Goal: Task Accomplishment & Management: Use online tool/utility

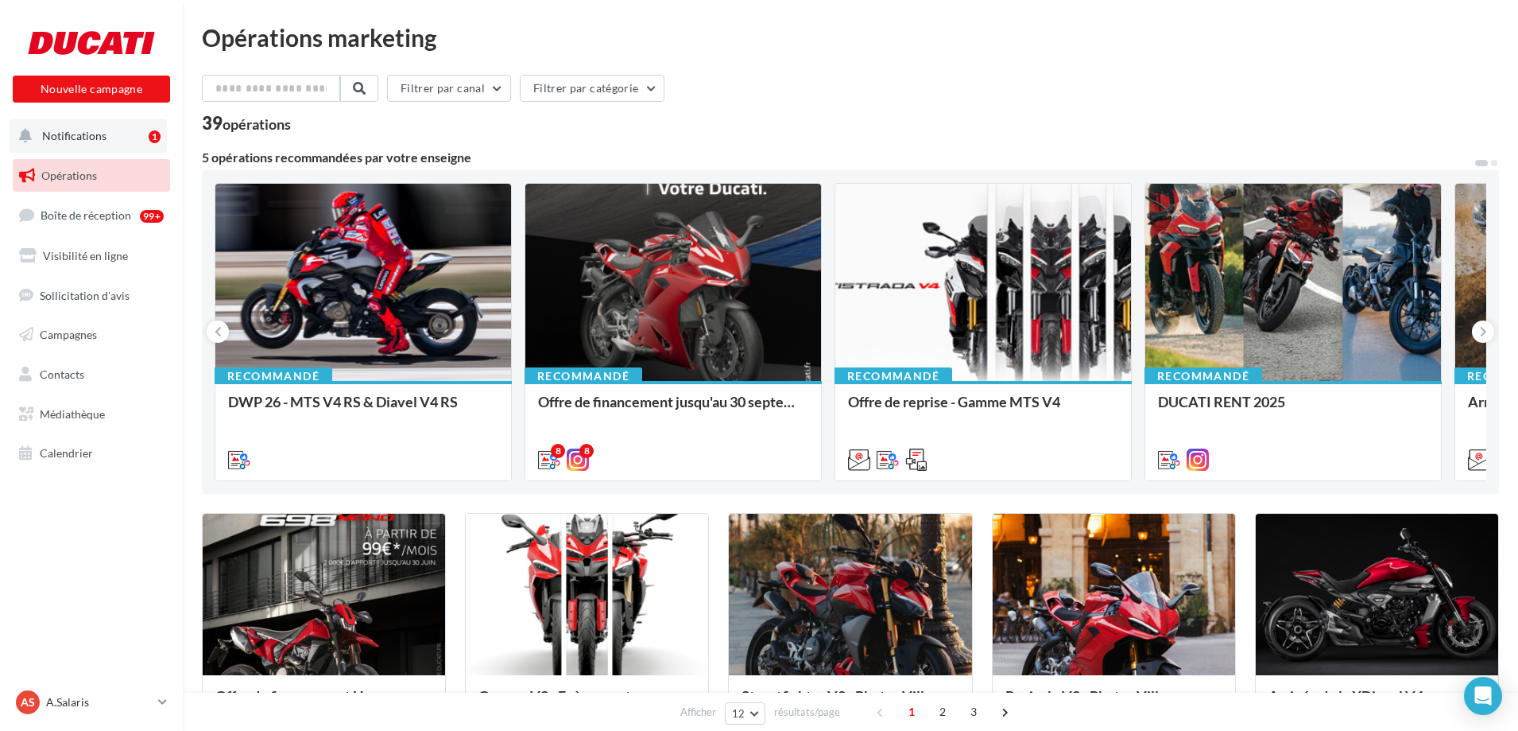
click at [94, 134] on span "Notifications" at bounding box center [74, 136] width 64 height 14
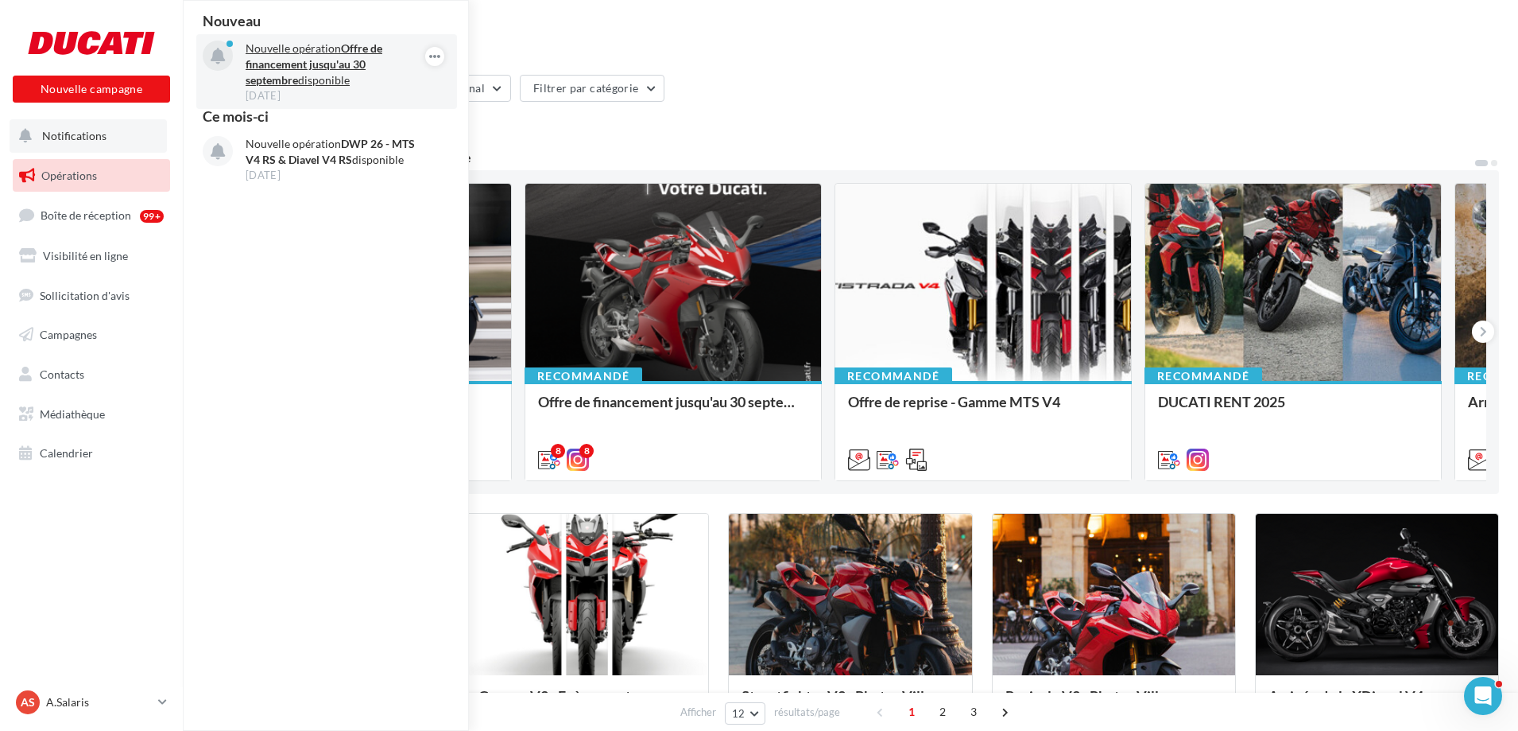
click at [314, 69] on strong "Offre de financement jusqu'au 30 septembre" at bounding box center [314, 63] width 137 height 45
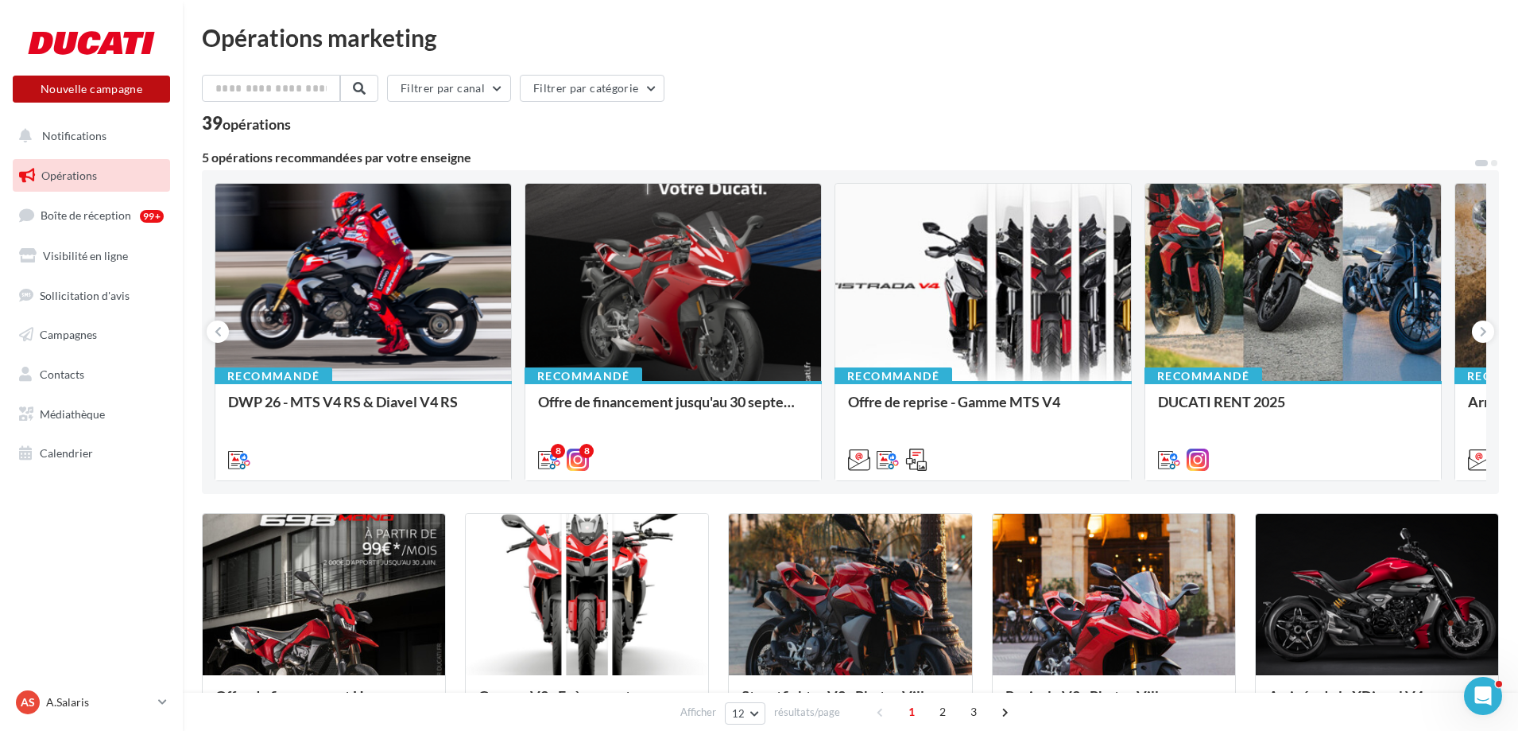
click at [74, 89] on button "Nouvelle campagne" at bounding box center [91, 89] width 157 height 27
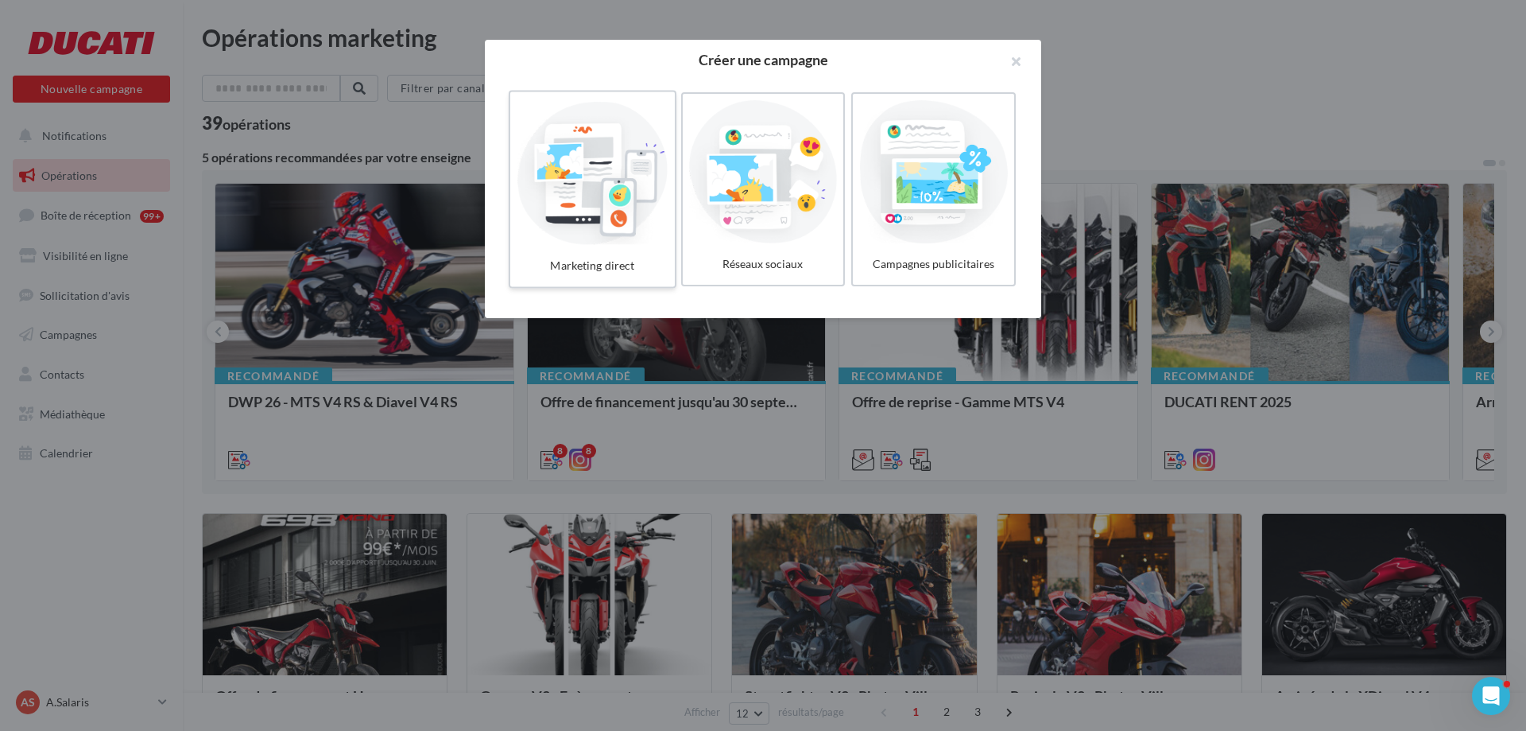
click at [644, 208] on div at bounding box center [592, 172] width 151 height 146
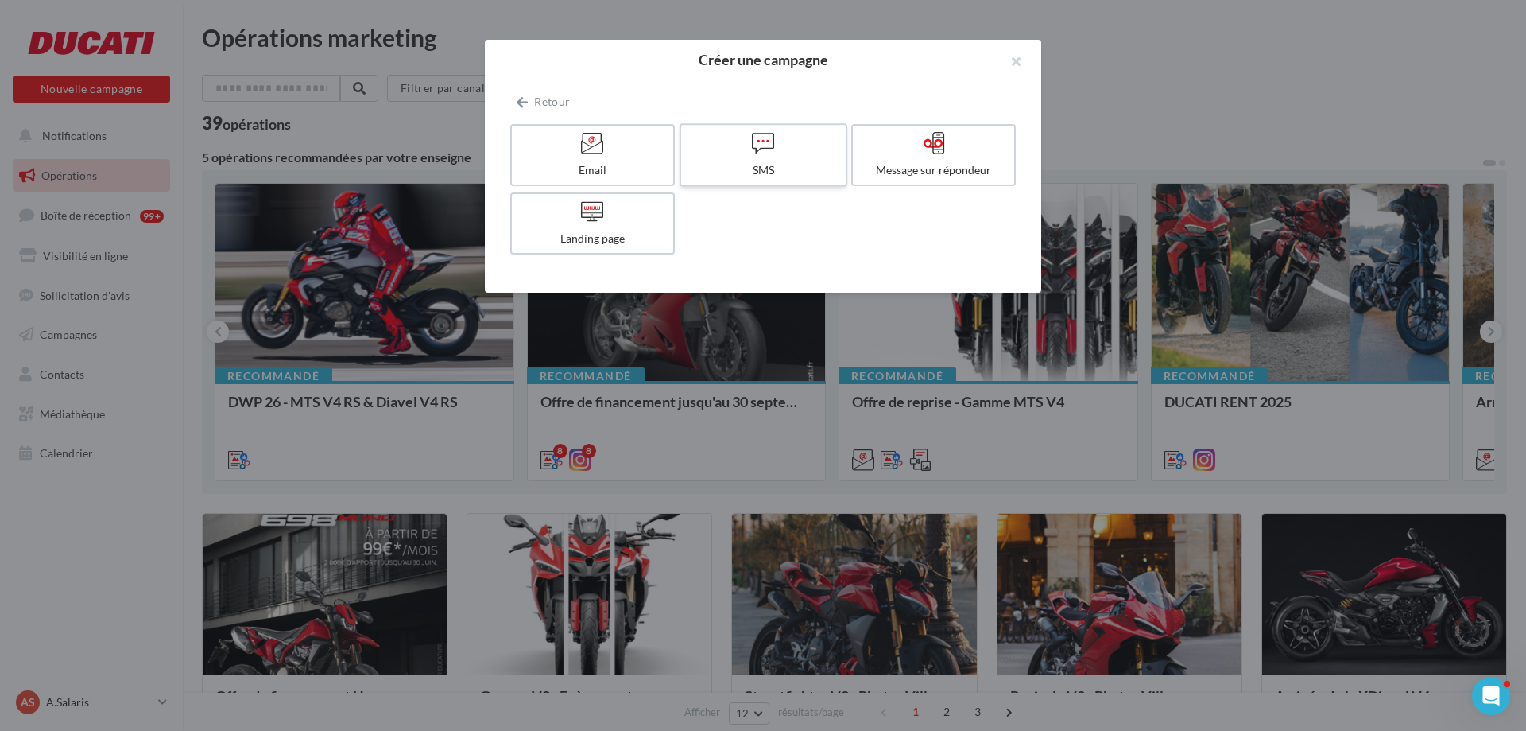
click at [781, 156] on div at bounding box center [763, 143] width 151 height 25
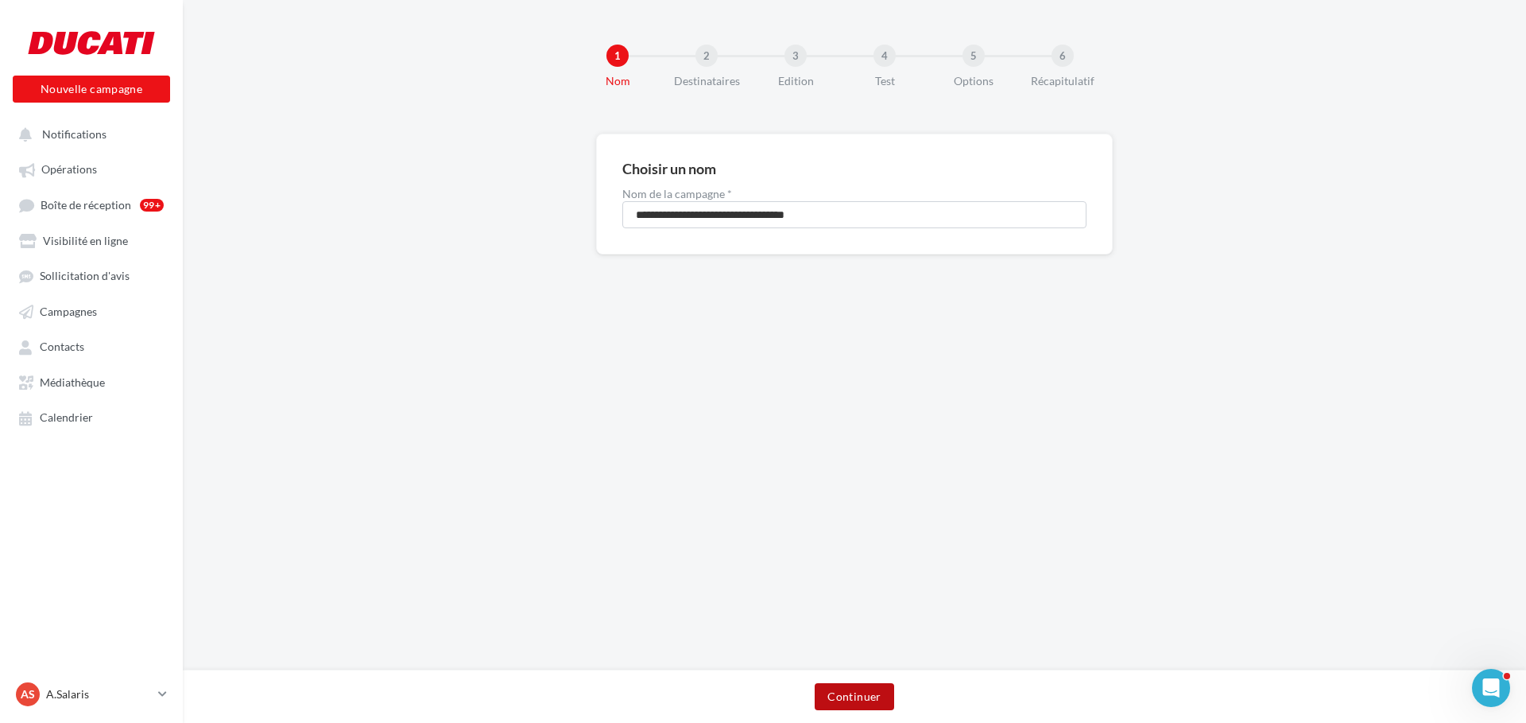
click at [854, 701] on button "Continuer" at bounding box center [854, 696] width 79 height 27
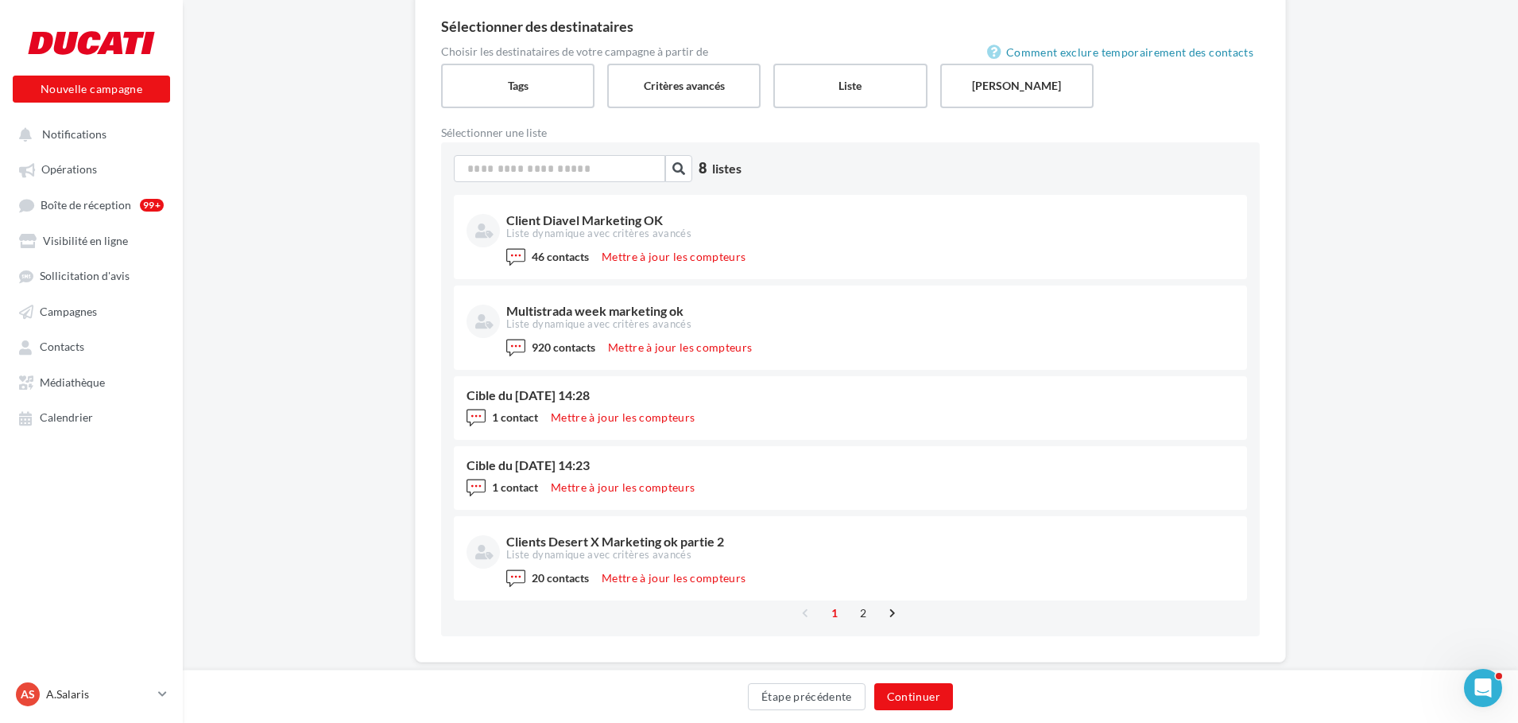
scroll to position [174, 0]
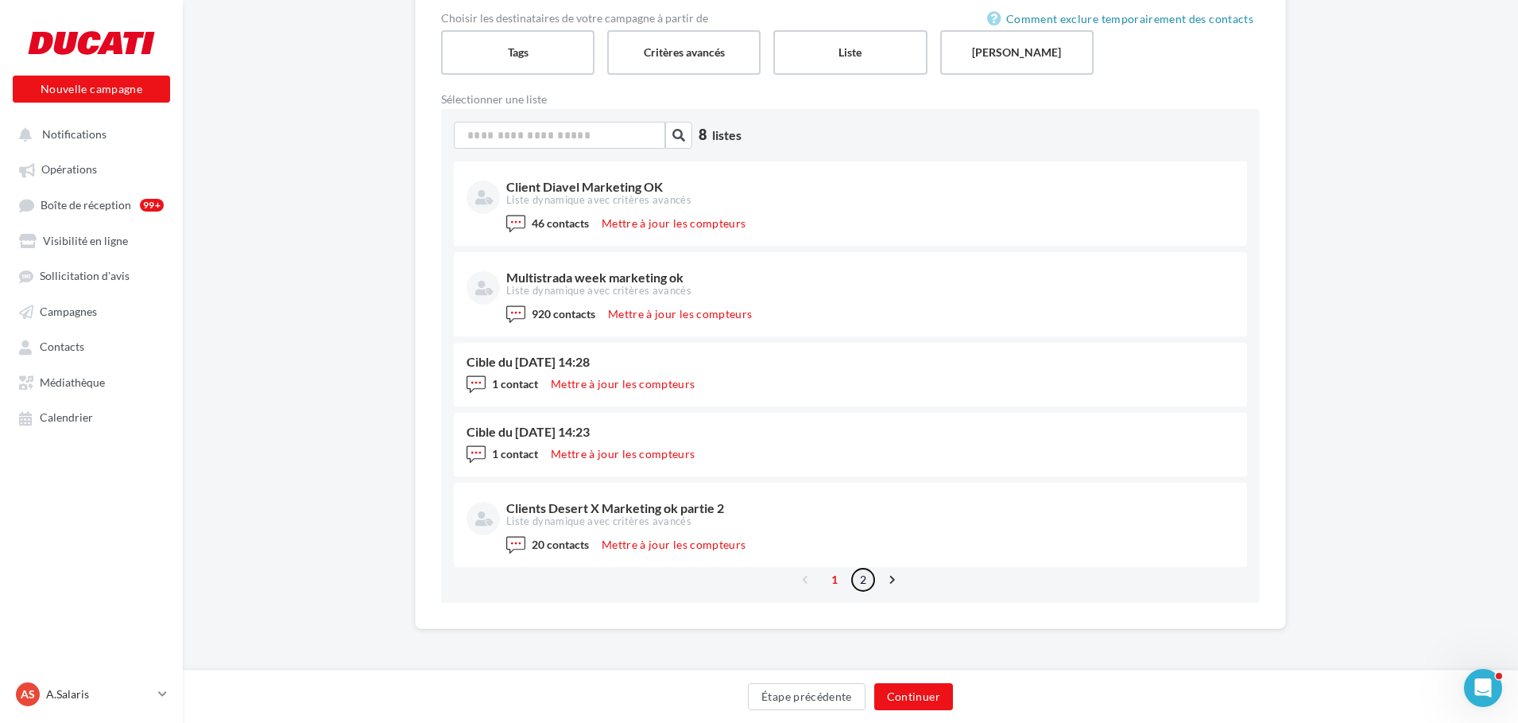
click at [861, 578] on link "2" at bounding box center [863, 579] width 25 height 25
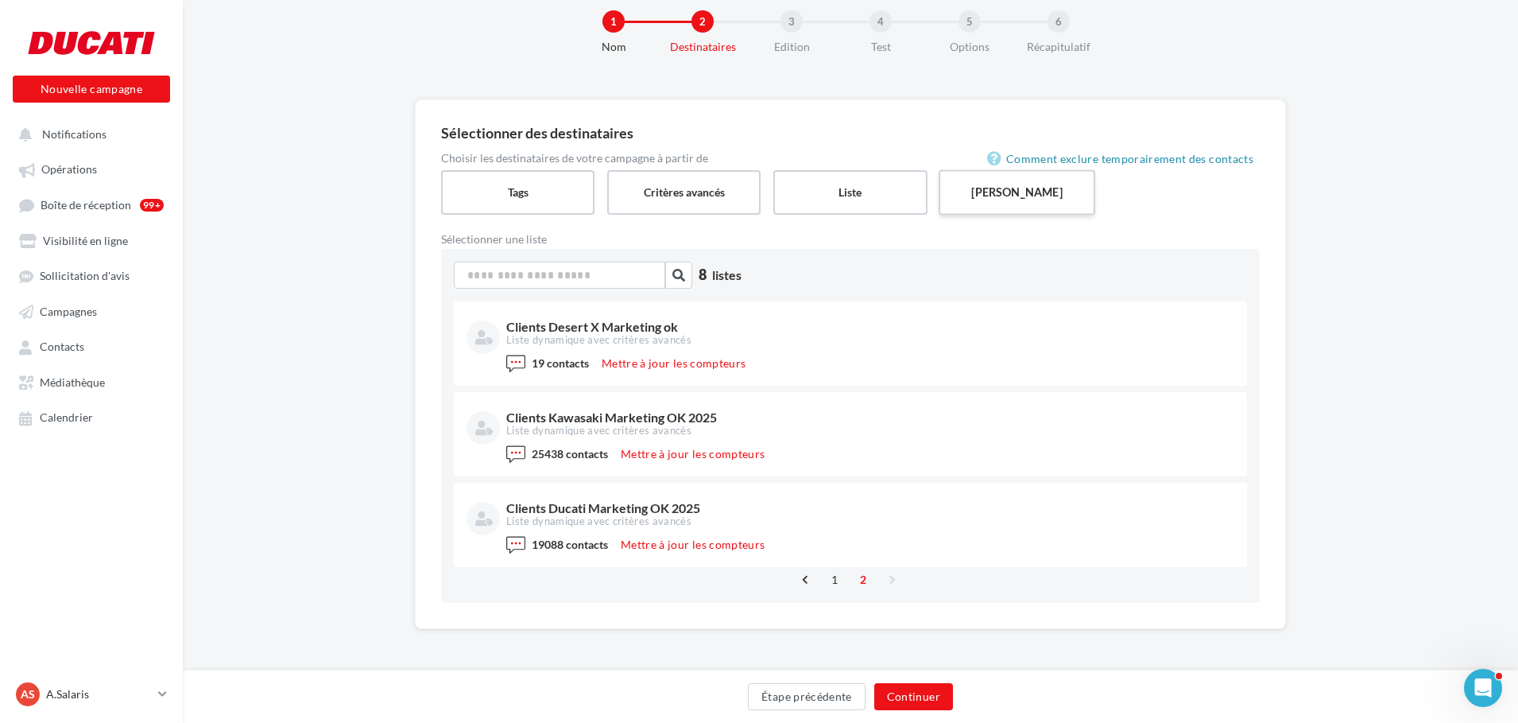
click at [1006, 213] on label "Saisie manuelle" at bounding box center [1017, 191] width 157 height 45
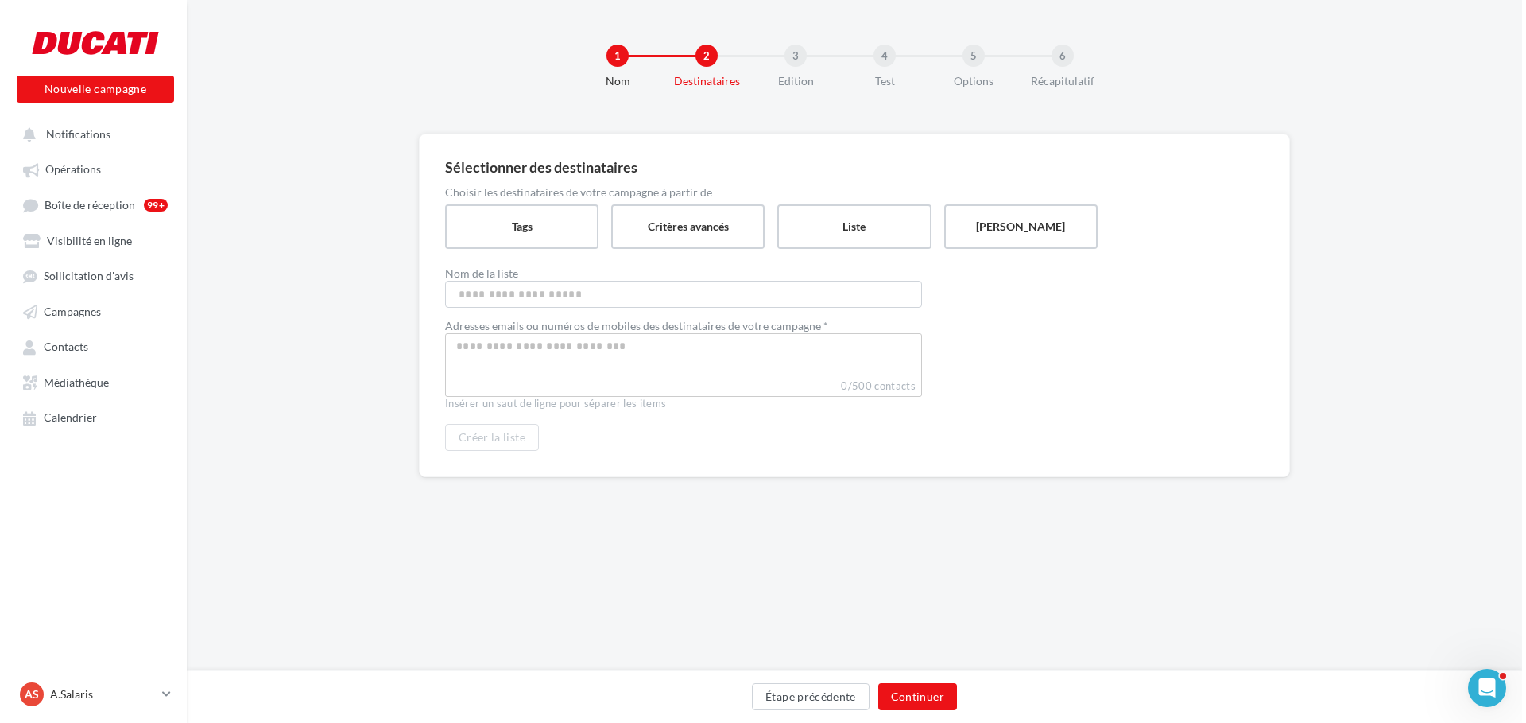
scroll to position [0, 0]
click at [799, 58] on div "3" at bounding box center [796, 56] width 22 height 22
click at [95, 33] on div at bounding box center [91, 43] width 127 height 40
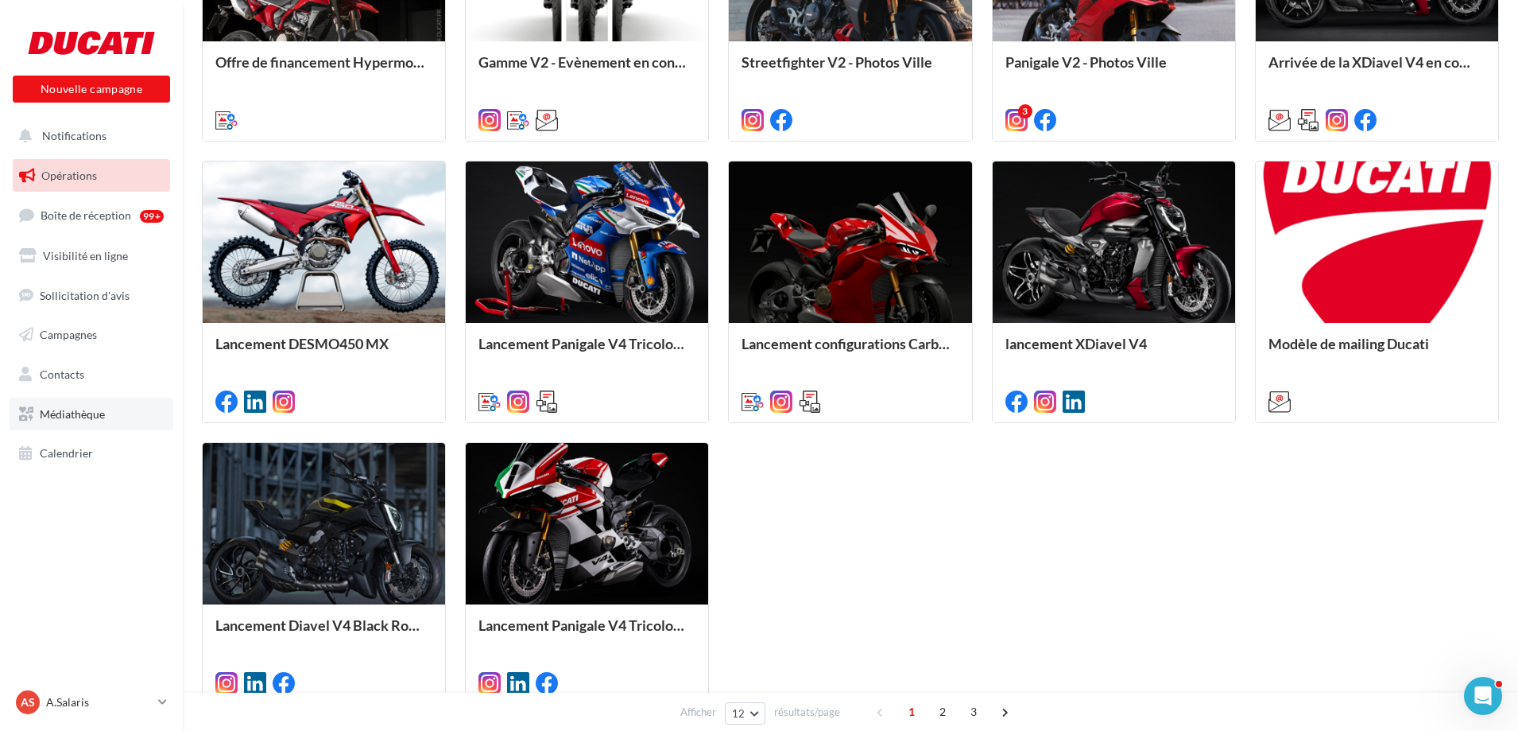
scroll to position [636, 0]
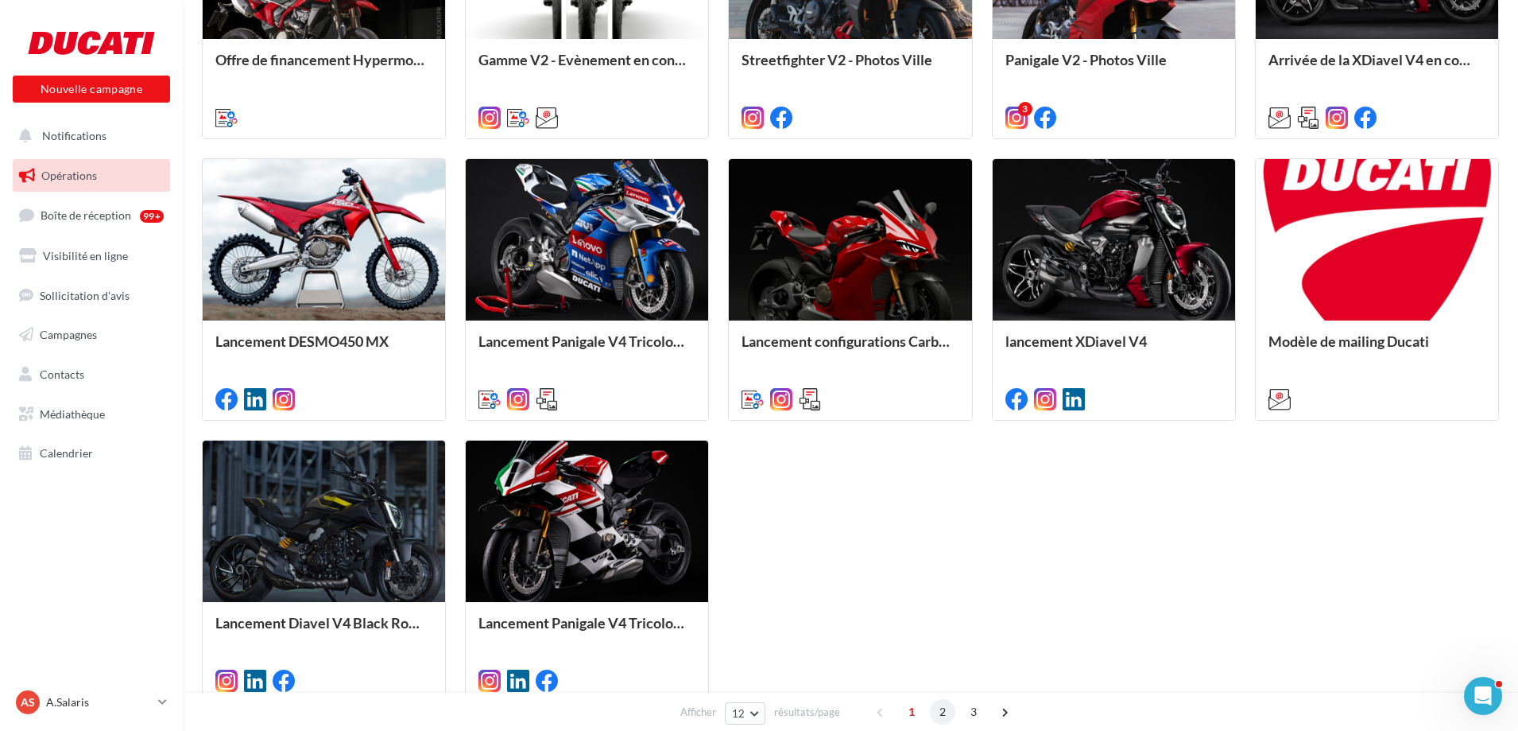
click at [937, 709] on span "2" at bounding box center [942, 711] width 25 height 25
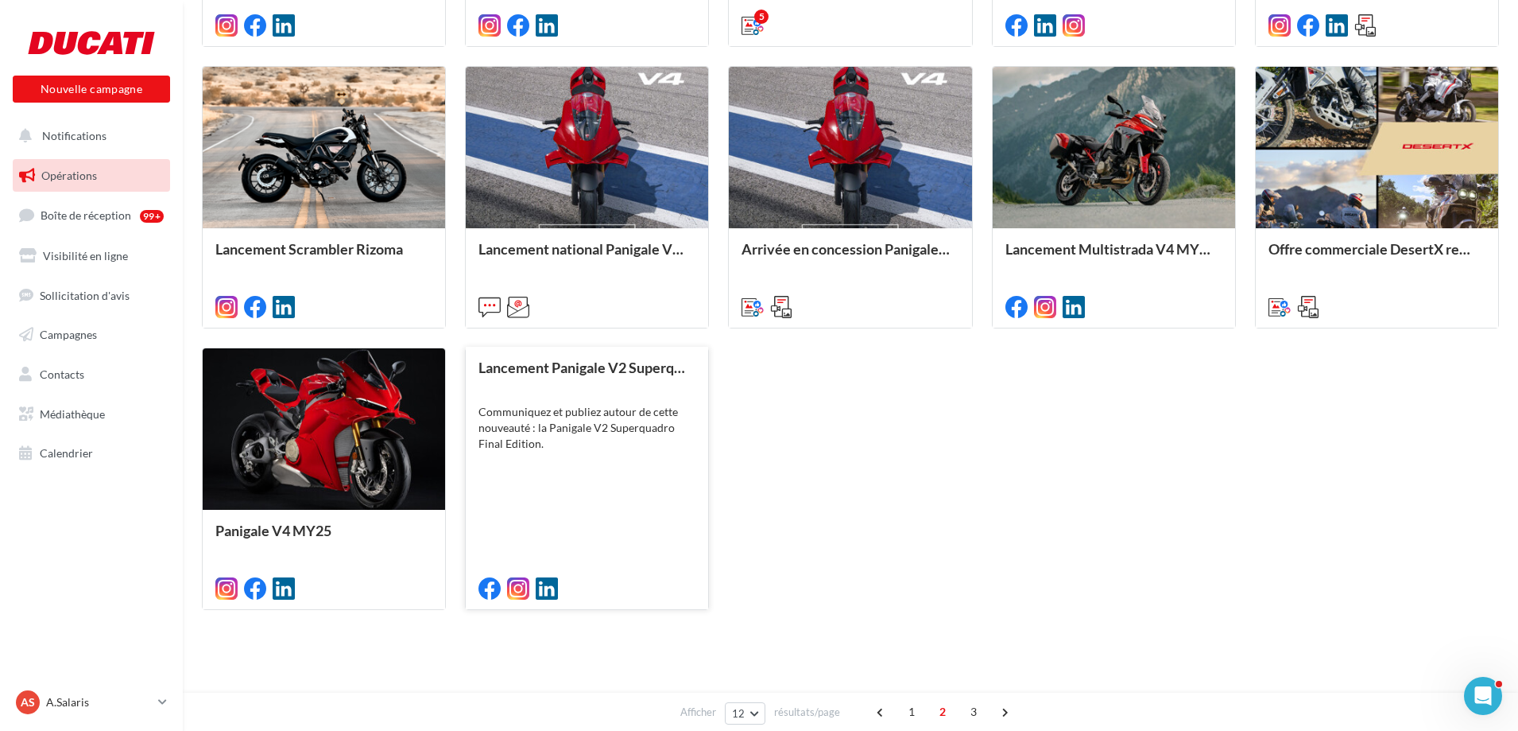
scroll to position [739, 0]
